Goal: Task Accomplishment & Management: Manage account settings

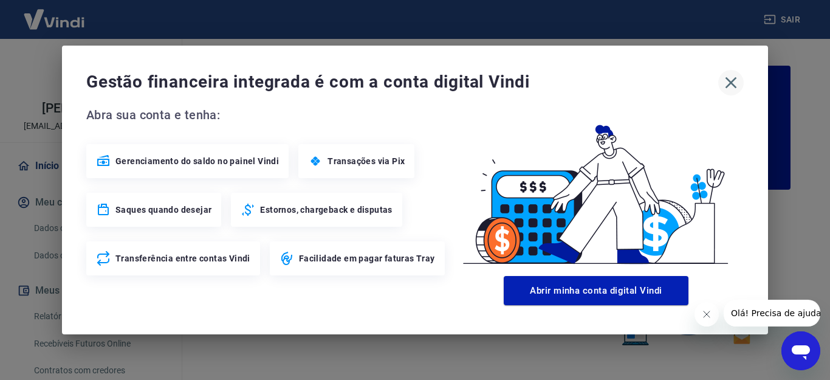
click at [732, 81] on icon "button" at bounding box center [731, 83] width 12 height 12
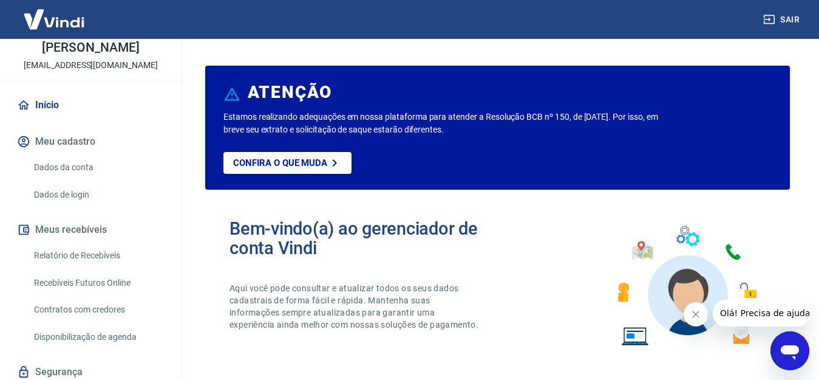
scroll to position [121, 0]
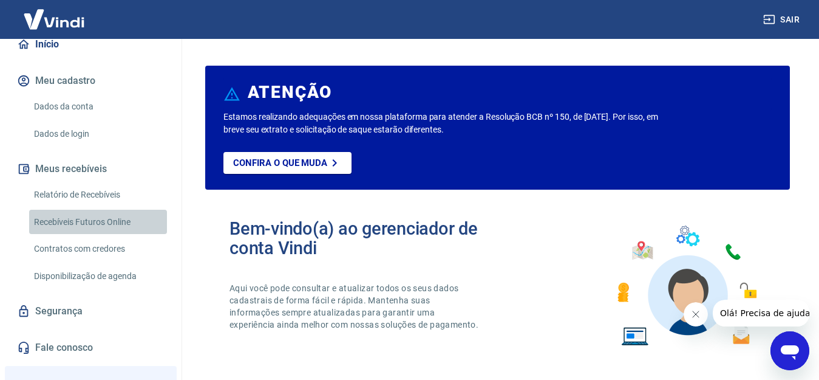
click at [109, 234] on link "Recebíveis Futuros Online" at bounding box center [98, 222] width 138 height 25
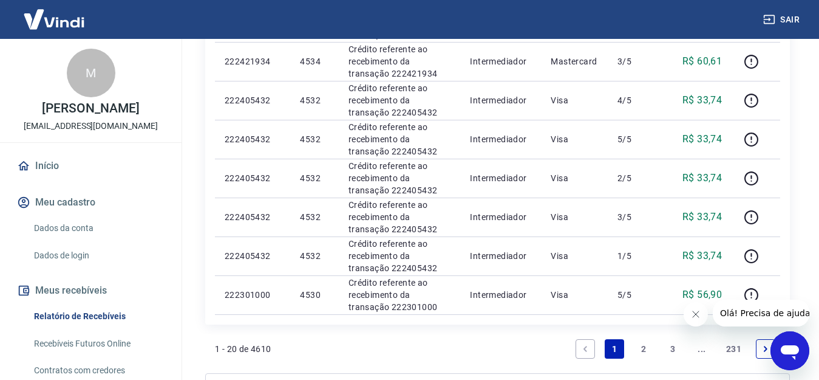
scroll to position [850, 0]
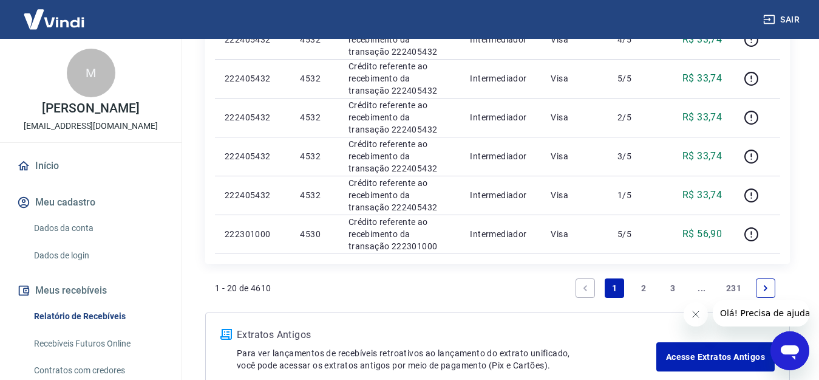
click at [646, 287] on link "2" at bounding box center [643, 287] width 19 height 19
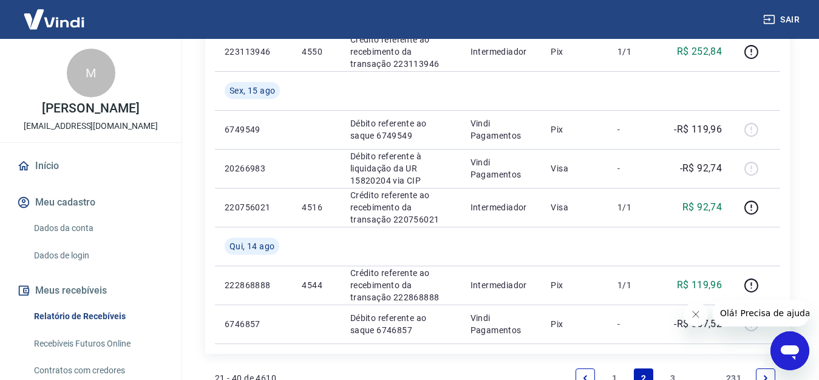
scroll to position [1196, 0]
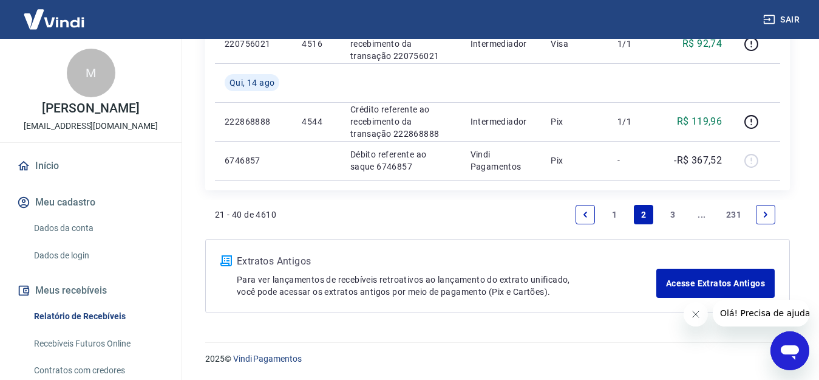
click at [616, 215] on link "1" at bounding box center [614, 214] width 19 height 19
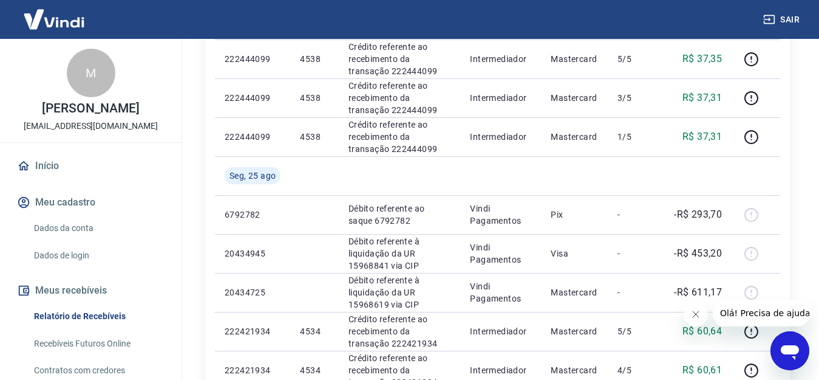
scroll to position [425, 0]
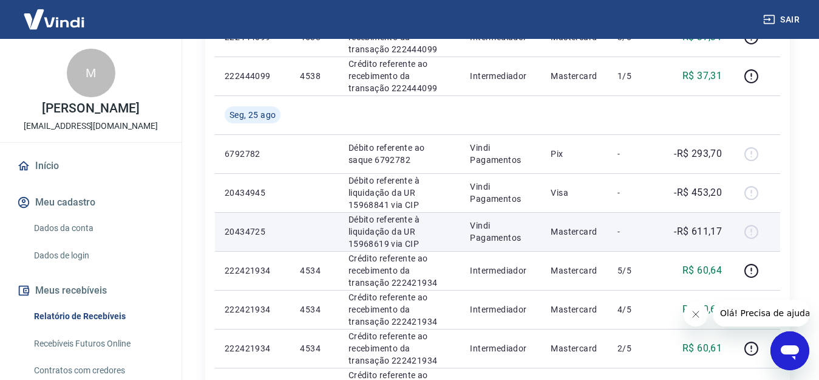
click at [225, 231] on p "20434725" at bounding box center [253, 231] width 56 height 12
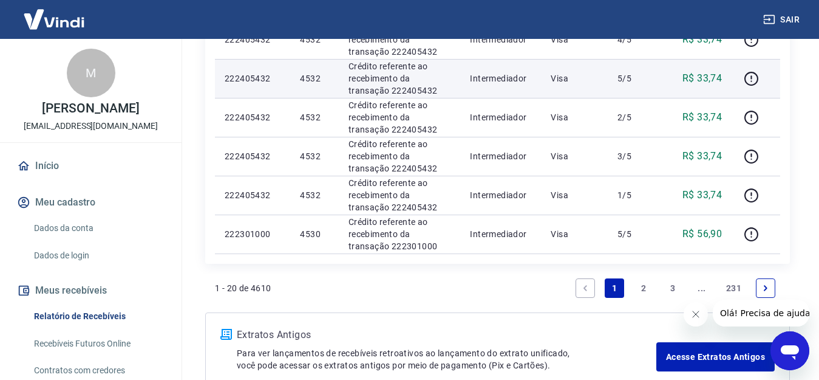
scroll to position [911, 0]
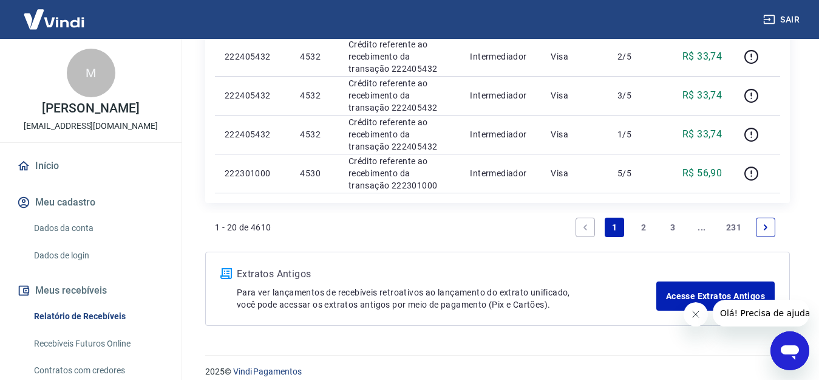
click at [649, 225] on link "2" at bounding box center [643, 226] width 19 height 19
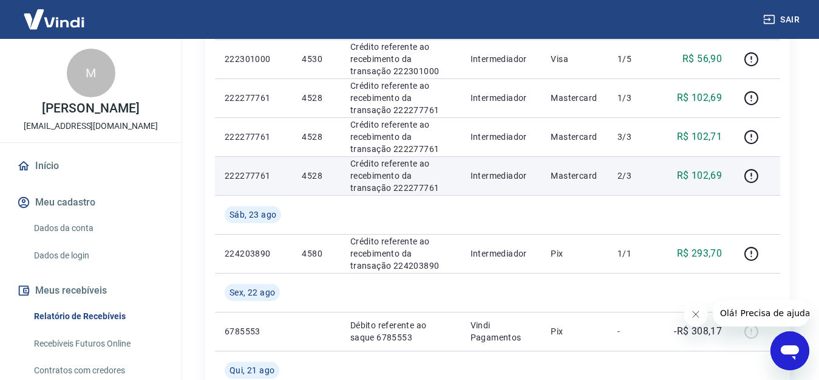
scroll to position [425, 0]
